Goal: Information Seeking & Learning: Understand process/instructions

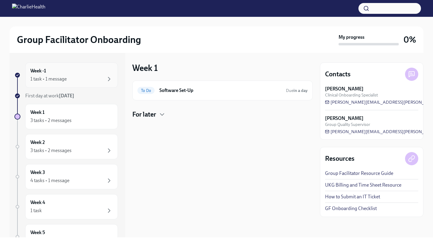
click at [79, 79] on div "1 task • 1 message" at bounding box center [71, 79] width 82 height 7
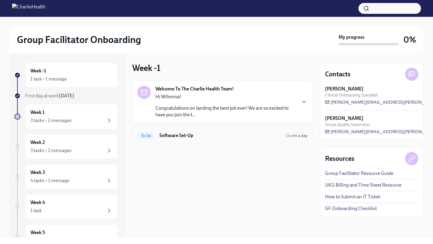
click at [182, 136] on h6 "Software Set-Up" at bounding box center [220, 135] width 122 height 7
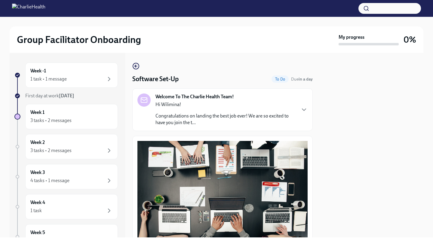
drag, startPoint x: 390, startPoint y: 129, endPoint x: 315, endPoint y: 244, distance: 137.0
click at [315, 244] on div "Group Facilitator Onboarding My progress 0% Week -1 1 task • 1 message First da…" at bounding box center [216, 122] width 433 height 244
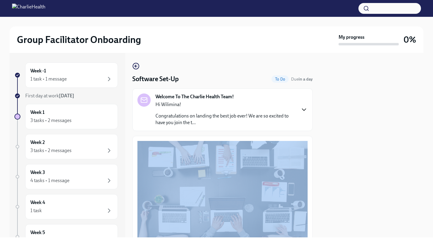
click at [304, 107] on icon "button" at bounding box center [304, 109] width 7 height 7
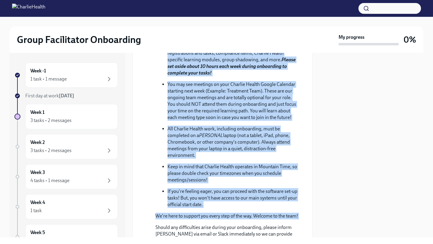
scroll to position [255, 0]
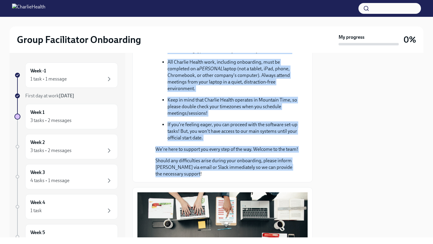
drag, startPoint x: 305, startPoint y: 181, endPoint x: 263, endPoint y: 224, distance: 60.4
click at [259, 238] on div "Group Facilitator Onboarding My progress 0% Week -1 1 task • 1 message First da…" at bounding box center [216, 122] width 433 height 244
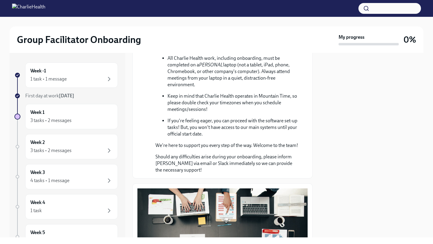
click at [339, 143] on div at bounding box center [371, 145] width 103 height 185
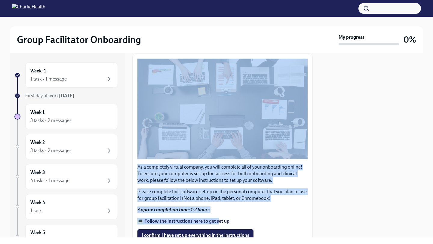
drag, startPoint x: 252, startPoint y: 165, endPoint x: 216, endPoint y: 237, distance: 80.3
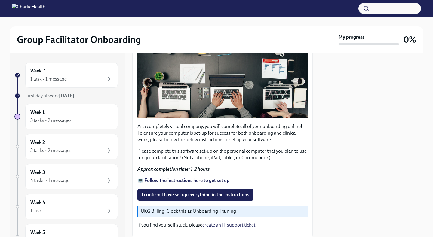
click at [335, 175] on div at bounding box center [371, 145] width 103 height 185
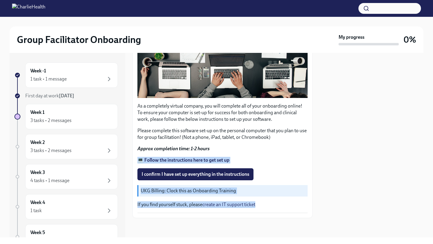
scroll to position [494, 0]
drag, startPoint x: 266, startPoint y: 217, endPoint x: 256, endPoint y: 225, distance: 12.8
click at [257, 239] on div "Group Facilitator Onboarding My progress 0% Week -1 1 task • 1 message First da…" at bounding box center [216, 122] width 433 height 244
click at [263, 165] on div "As a completely virtual company, you will complete all of your onboarding onlin…" at bounding box center [222, 106] width 170 height 216
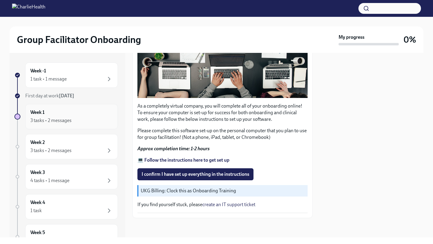
click at [38, 113] on h6 "Week 1" at bounding box center [37, 112] width 14 height 7
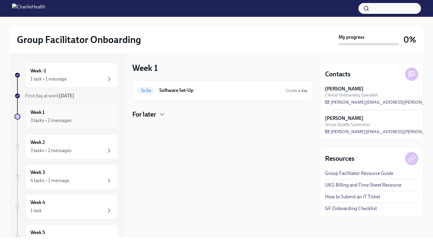
click at [55, 121] on div "3 tasks • 2 messages" at bounding box center [50, 120] width 41 height 7
click at [158, 113] on div "For later" at bounding box center [222, 114] width 180 height 9
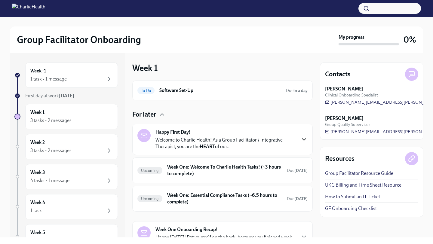
click at [304, 142] on icon "button" at bounding box center [304, 139] width 7 height 7
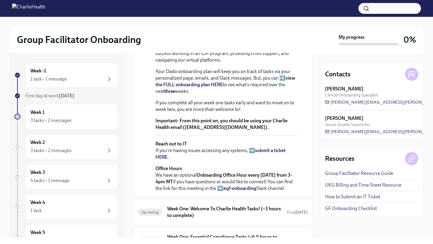
scroll to position [168, 0]
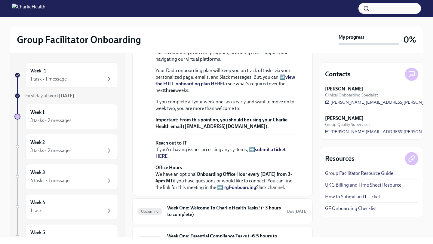
click at [290, 87] on strong "view the FULL onboarding plan HERE" at bounding box center [226, 80] width 140 height 12
click at [288, 87] on strong "view the FULL onboarding plan HERE" at bounding box center [226, 80] width 140 height 12
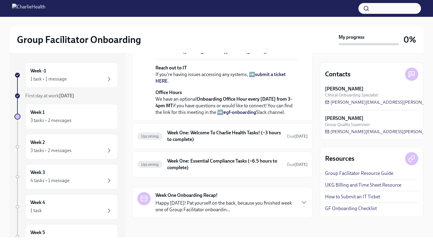
scroll to position [301, 0]
click at [267, 140] on h6 "Week One: Welcome To Charlie Health Tasks! (~3 hours to complete)" at bounding box center [224, 136] width 115 height 13
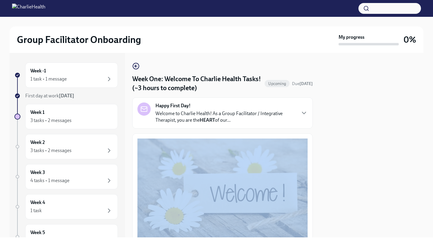
drag, startPoint x: 315, startPoint y: 126, endPoint x: 249, endPoint y: 241, distance: 131.9
click at [247, 242] on div "Group Facilitator Onboarding My progress 0% Week -1 1 task • 1 message First da…" at bounding box center [216, 122] width 433 height 244
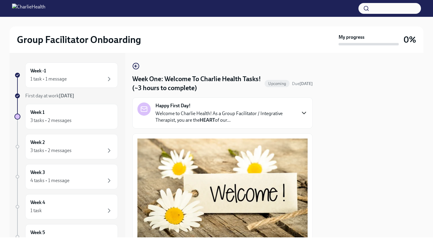
click at [306, 111] on icon "button" at bounding box center [304, 112] width 7 height 7
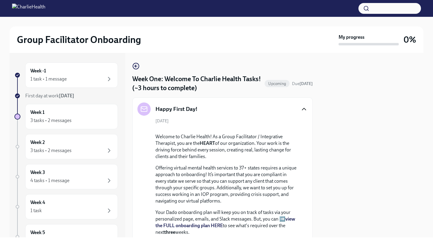
click at [306, 111] on icon "button" at bounding box center [304, 109] width 7 height 7
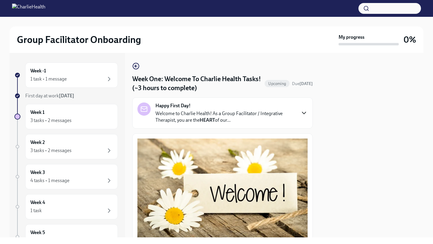
click at [333, 164] on div at bounding box center [371, 145] width 103 height 185
click at [268, 145] on button "Zoom image" at bounding box center [222, 190] width 170 height 102
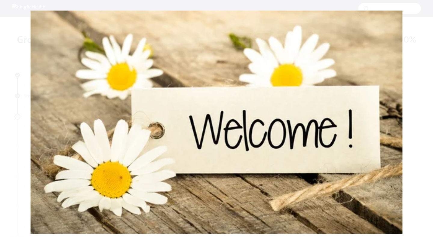
click at [268, 142] on button "Unzoom image" at bounding box center [216, 122] width 433 height 244
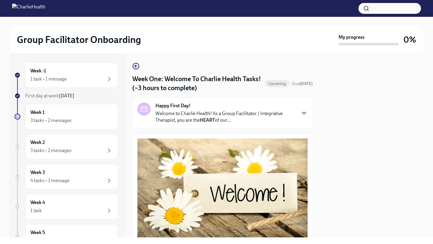
click at [270, 124] on p "Welcome to Charlie Health! As a Group Facilitator / Integrative Therapist, you …" at bounding box center [226, 116] width 140 height 13
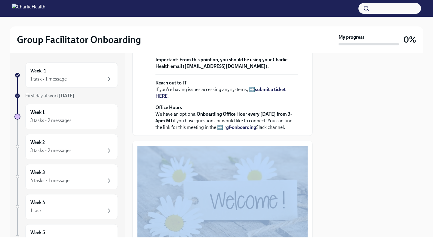
drag, startPoint x: 356, startPoint y: 135, endPoint x: 283, endPoint y: 227, distance: 117.0
click at [287, 241] on div "Group Facilitator Onboarding My progress 0% Week -1 1 task • 1 message First da…" at bounding box center [216, 122] width 433 height 244
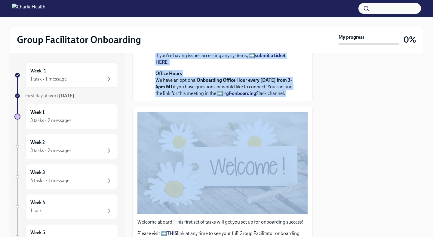
drag, startPoint x: 309, startPoint y: 110, endPoint x: 296, endPoint y: 166, distance: 57.7
drag, startPoint x: 296, startPoint y: 166, endPoint x: 296, endPoint y: 131, distance: 35.8
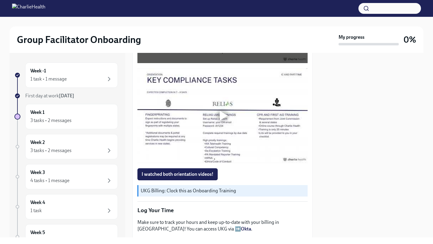
scroll to position [609, 0]
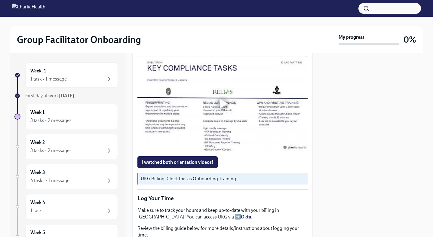
click at [222, 109] on div at bounding box center [224, 104] width 8 height 10
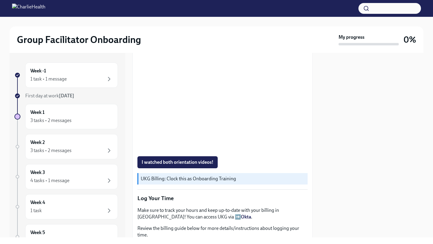
click at [382, 190] on div at bounding box center [371, 145] width 103 height 185
drag, startPoint x: 355, startPoint y: 183, endPoint x: 342, endPoint y: 218, distance: 37.0
click at [339, 239] on div "Group Facilitator Onboarding My progress 0% Week -1 1 task • 1 message First da…" at bounding box center [216, 122] width 433 height 244
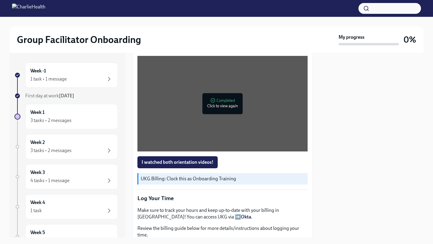
click at [383, 159] on div at bounding box center [371, 145] width 103 height 185
click at [203, 165] on span "I watched both orientation videos!" at bounding box center [178, 162] width 72 height 6
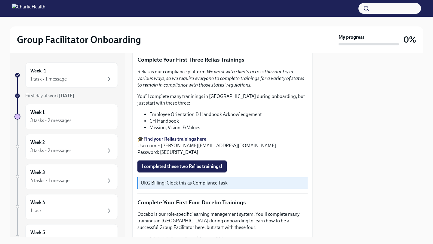
scroll to position [862, 0]
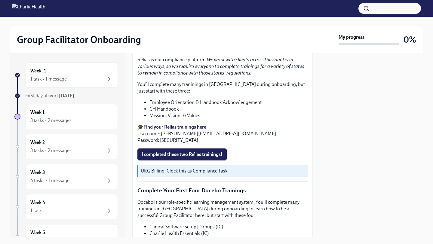
click at [184, 130] on strong "Find your Relias trainings here" at bounding box center [174, 127] width 63 height 6
click at [362, 148] on div at bounding box center [371, 145] width 103 height 185
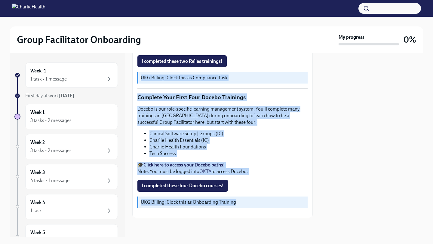
scroll to position [1015, 0]
drag, startPoint x: 299, startPoint y: 185, endPoint x: 273, endPoint y: 197, distance: 28.1
click at [261, 230] on div "Week One: Welcome To Charlie Health Tasks! (~3 hours to complete) Upcoming Due …" at bounding box center [222, 145] width 180 height 185
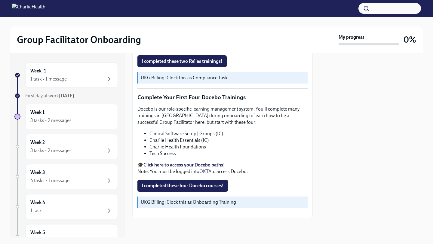
click at [335, 181] on div at bounding box center [371, 145] width 103 height 185
drag, startPoint x: 290, startPoint y: 191, endPoint x: 285, endPoint y: 230, distance: 38.9
click at [285, 230] on div "Week One: Welcome To Charlie Health Tasks! (~3 hours to complete) Upcoming Due …" at bounding box center [222, 145] width 180 height 185
click at [332, 153] on div at bounding box center [371, 145] width 103 height 185
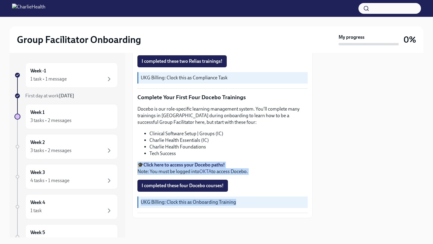
drag, startPoint x: 307, startPoint y: 160, endPoint x: 285, endPoint y: 244, distance: 87.1
click at [285, 244] on div "Group Facilitator Onboarding My progress 0% Week -1 1 task • 1 message First da…" at bounding box center [216, 122] width 433 height 244
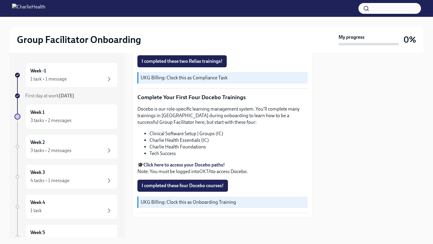
click at [298, 163] on p "🎓 Click here to access your Docebo paths! Note: You must be logged into OKTA to…" at bounding box center [222, 168] width 170 height 13
drag, startPoint x: 295, startPoint y: 168, endPoint x: 298, endPoint y: 149, distance: 19.8
click at [298, 149] on div "Docebo is our role-specific learning management system. You'll complete many tr…" at bounding box center [222, 140] width 170 height 69
click at [298, 149] on li "Charlie Health Foundations" at bounding box center [229, 147] width 158 height 7
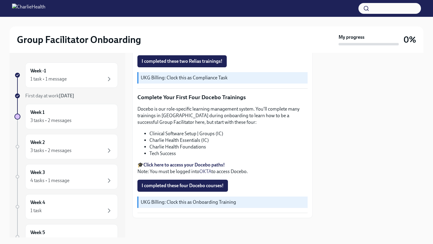
click at [173, 168] on strong "Click here to access your Docebo paths!" at bounding box center [184, 165] width 82 height 6
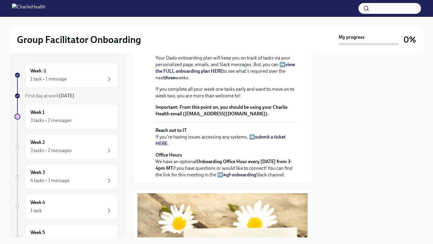
scroll to position [161, 0]
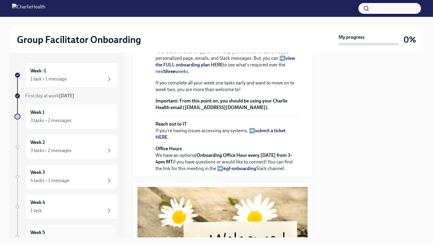
click at [45, 233] on h6 "Week 5" at bounding box center [37, 233] width 15 height 7
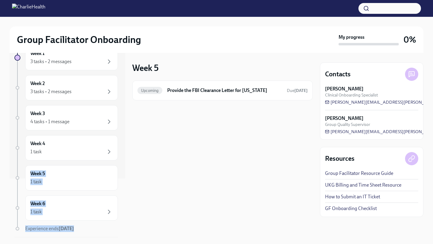
scroll to position [78, 0]
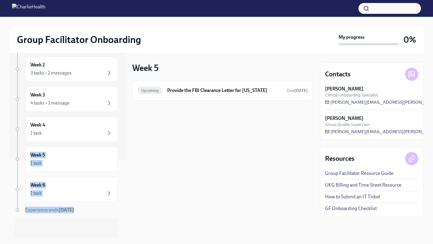
drag, startPoint x: 118, startPoint y: 198, endPoint x: 98, endPoint y: 220, distance: 30.2
click at [98, 160] on div "Week -1 1 task • 1 message First day at work [DATE] Week 1 3 tasks • 2 messages…" at bounding box center [68, 67] width 116 height 185
click at [147, 161] on div "Week 5 Upcoming Provide the FBI Clearance Letter for [US_STATE] Due [DATE]" at bounding box center [222, 145] width 180 height 185
click at [91, 188] on div "Week 6 1 task" at bounding box center [71, 189] width 82 height 15
click at [96, 155] on div "Week 5 1 task" at bounding box center [71, 159] width 82 height 15
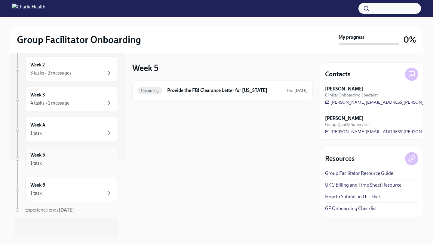
click at [72, 164] on div "1 task" at bounding box center [71, 163] width 82 height 7
click at [31, 161] on div "1 task" at bounding box center [35, 163] width 11 height 7
click at [45, 128] on div "Week 4 1 task" at bounding box center [71, 129] width 82 height 15
click at [85, 103] on div "4 tasks • 1 message" at bounding box center [71, 103] width 82 height 7
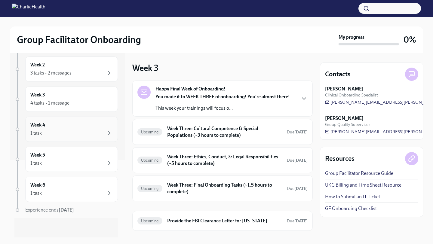
click at [79, 129] on div "Week 4 1 task" at bounding box center [71, 129] width 82 height 15
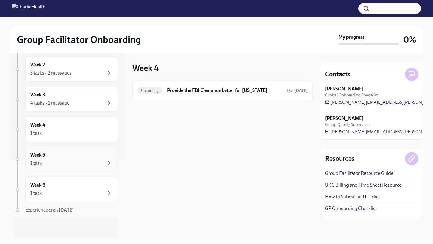
click at [70, 160] on div "1 task" at bounding box center [71, 163] width 82 height 7
click at [57, 187] on div "Week 6 1 task" at bounding box center [71, 189] width 82 height 15
click at [68, 100] on div "4 tasks • 1 message" at bounding box center [49, 103] width 39 height 7
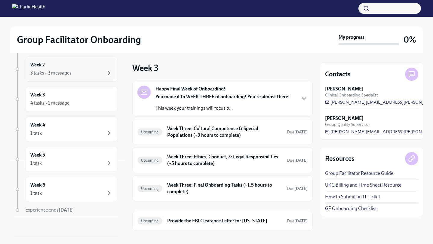
click at [69, 72] on div "3 tasks • 2 messages" at bounding box center [50, 73] width 41 height 7
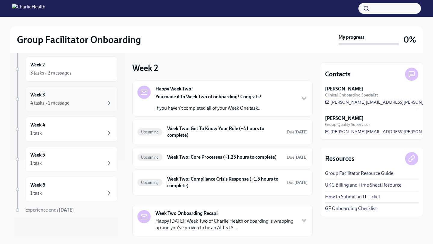
click at [63, 97] on div "Week 3 4 tasks • 1 message" at bounding box center [71, 99] width 82 height 15
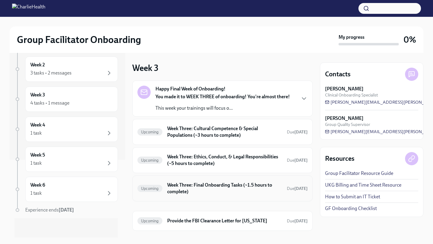
click at [209, 186] on h6 "Week Three: Final Onboarding Tasks (~1.5 hours to complete)" at bounding box center [224, 188] width 115 height 13
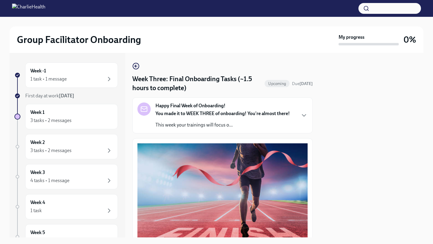
click at [368, 112] on div at bounding box center [371, 145] width 103 height 185
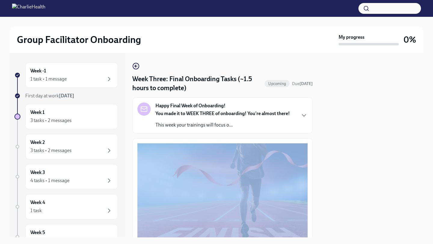
drag, startPoint x: 319, startPoint y: 131, endPoint x: 314, endPoint y: 244, distance: 113.5
click at [314, 244] on div "Group Facilitator Onboarding My progress 0% Week -1 1 task • 1 message First da…" at bounding box center [216, 122] width 433 height 244
drag, startPoint x: 344, startPoint y: 198, endPoint x: 309, endPoint y: 244, distance: 57.6
click at [309, 244] on div "Group Facilitator Onboarding My progress 0% Week -1 1 task • 1 message First da…" at bounding box center [216, 122] width 433 height 244
click at [305, 115] on icon "button" at bounding box center [304, 115] width 7 height 7
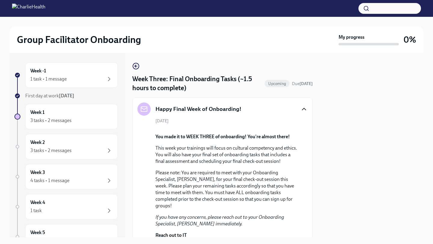
click at [357, 169] on div at bounding box center [371, 145] width 103 height 185
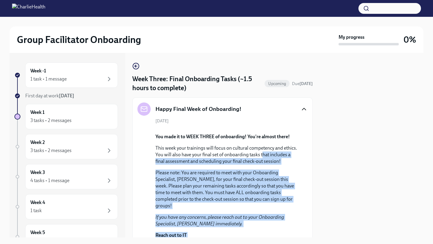
drag, startPoint x: 322, startPoint y: 178, endPoint x: 258, endPoint y: 233, distance: 84.5
click at [258, 233] on div "Week -1 1 task • 1 message First day at work [DATE] Week 1 3 tasks • 2 messages…" at bounding box center [217, 145] width 414 height 185
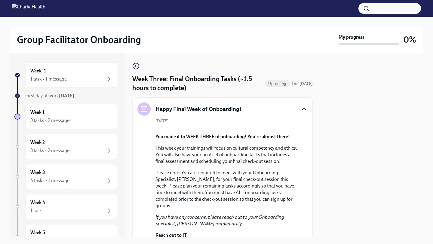
click at [222, 165] on p "This week your trainings will focus on cultural competency and ethics. You will…" at bounding box center [227, 155] width 143 height 20
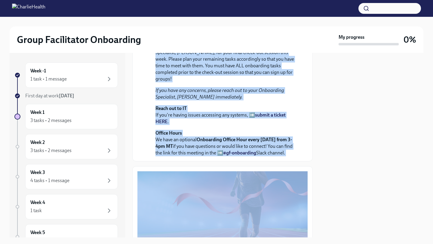
scroll to position [229, 0]
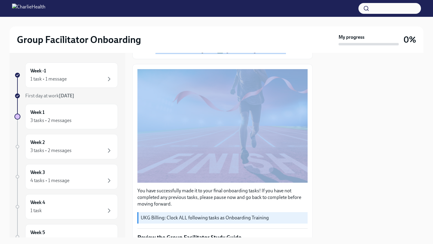
drag, startPoint x: 249, startPoint y: 233, endPoint x: 239, endPoint y: 201, distance: 33.8
click at [239, 201] on div "Week Three: Final Onboarding Tasks (~1.5 hours to complete) Upcoming Due [DATE]…" at bounding box center [222, 235] width 180 height 805
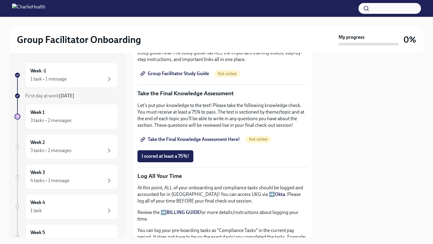
scroll to position [442, 0]
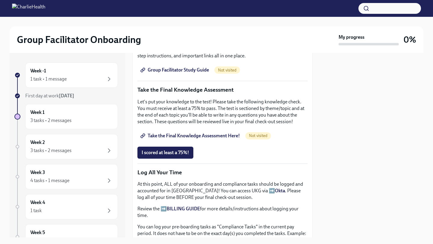
click at [190, 73] on span "Group Facilitator Study Guide" at bounding box center [175, 70] width 67 height 6
click at [85, 83] on div "Week -1 1 task • 1 message" at bounding box center [71, 75] width 93 height 25
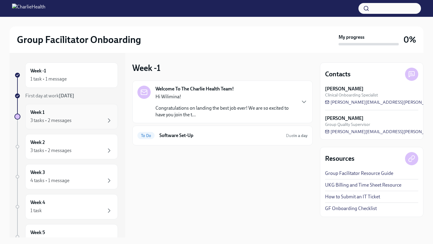
click at [87, 119] on div "3 tasks • 2 messages" at bounding box center [71, 120] width 82 height 7
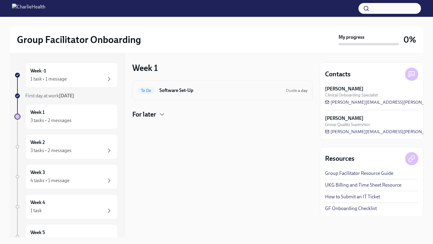
click at [173, 94] on h6 "Software Set-Up" at bounding box center [220, 90] width 122 height 7
